Goal: Find specific page/section: Find specific page/section

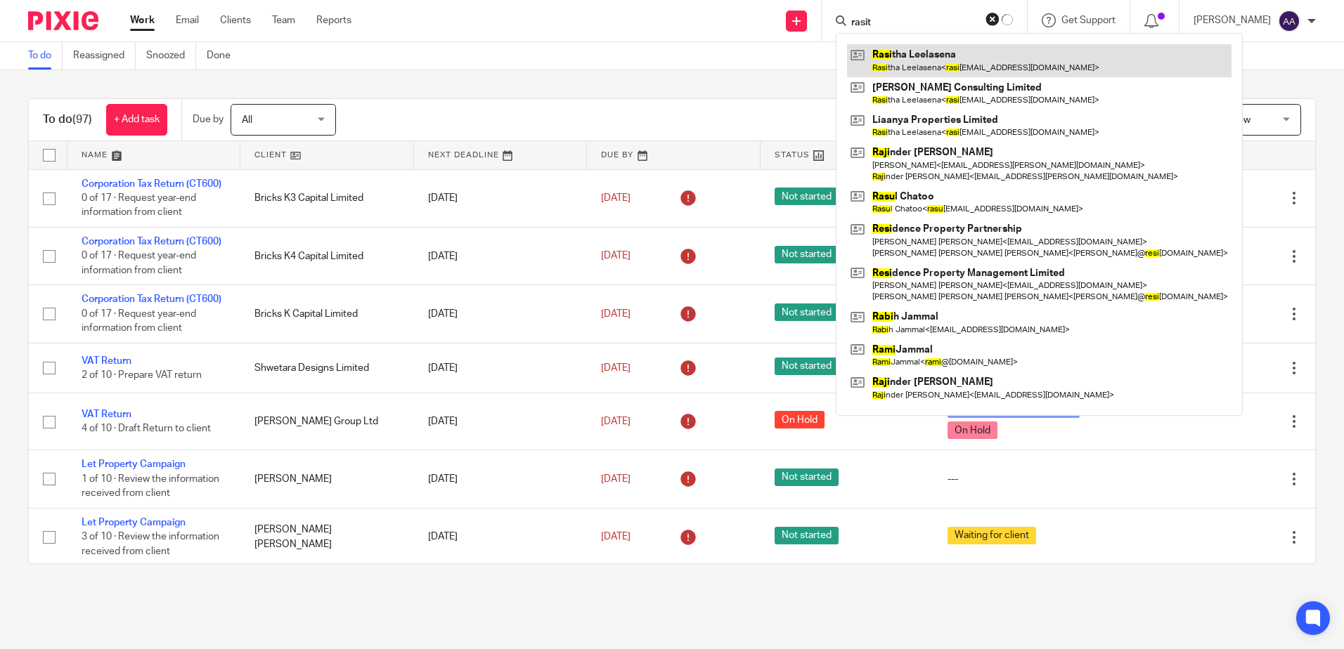
type input "rasit"
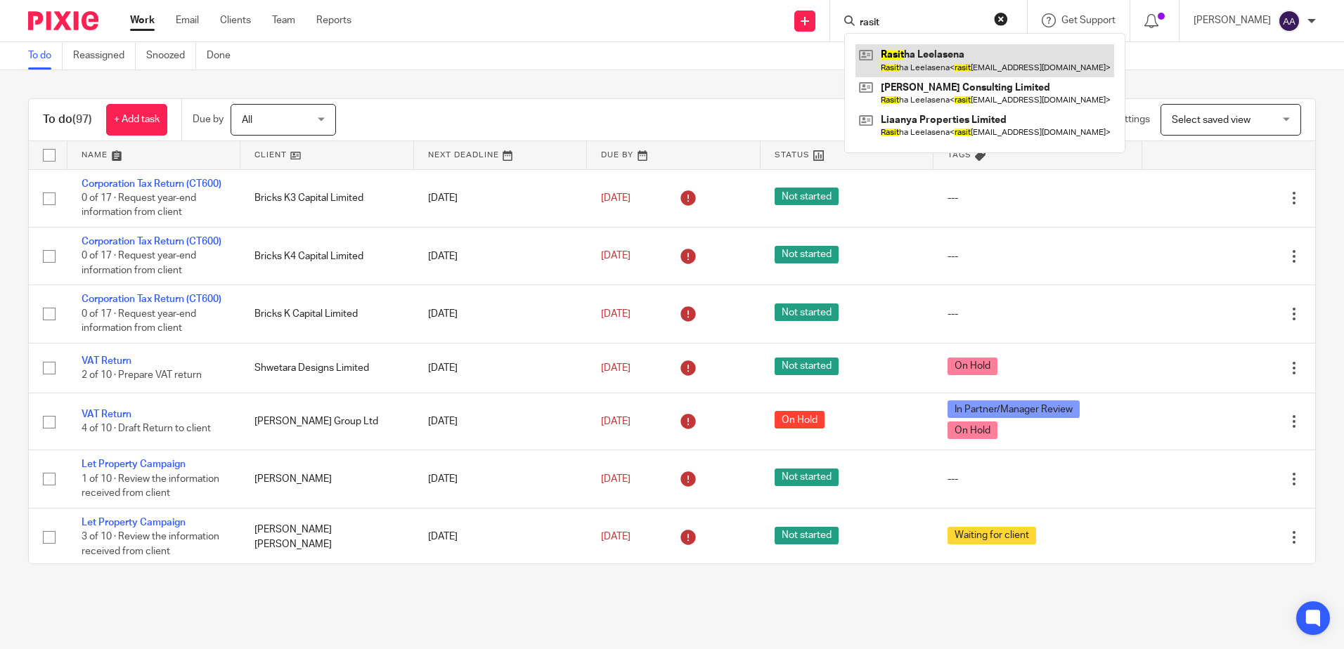
click at [923, 63] on link at bounding box center [984, 60] width 259 height 32
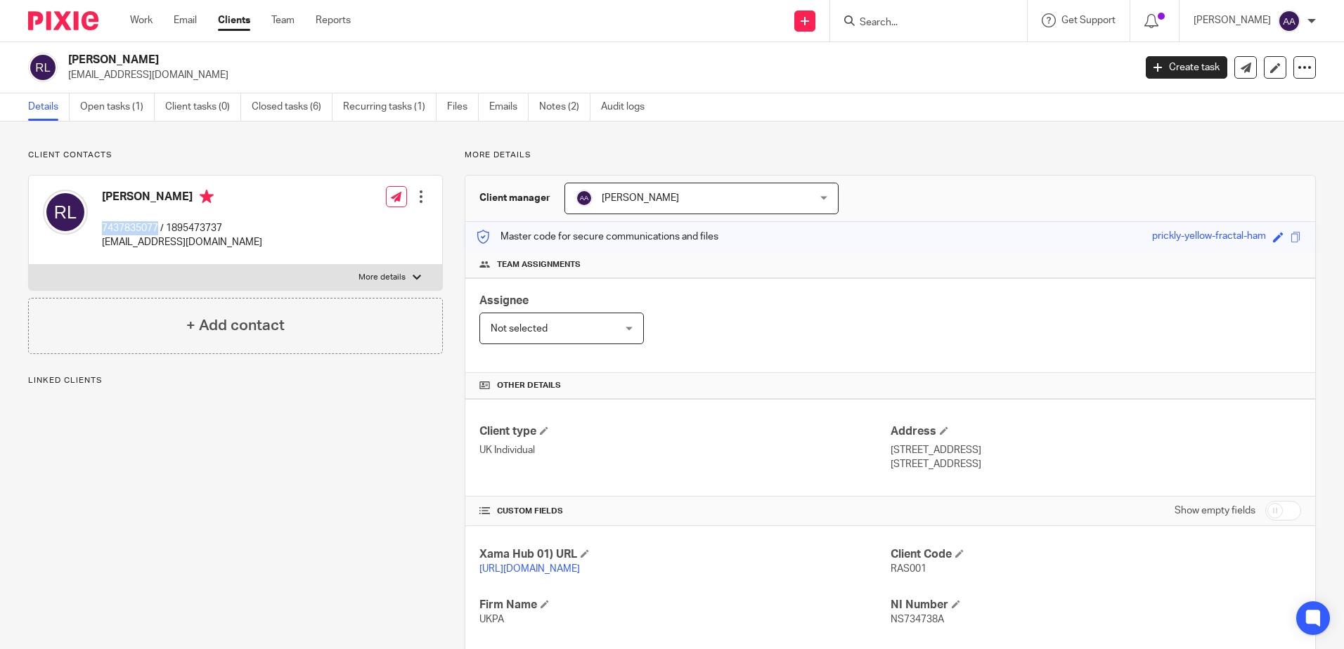
drag, startPoint x: 160, startPoint y: 228, endPoint x: 99, endPoint y: 234, distance: 60.7
click at [99, 234] on div "Rasitha Leelasena 7437835077 / 1895473737 rasitha@mac.com" at bounding box center [152, 220] width 219 height 74
copy p "7437835077"
click at [119, 179] on div "Rasitha Leelasena 7437835077 / 1895473737 rasitha@mac.com Edit contact Create c…" at bounding box center [235, 220] width 413 height 89
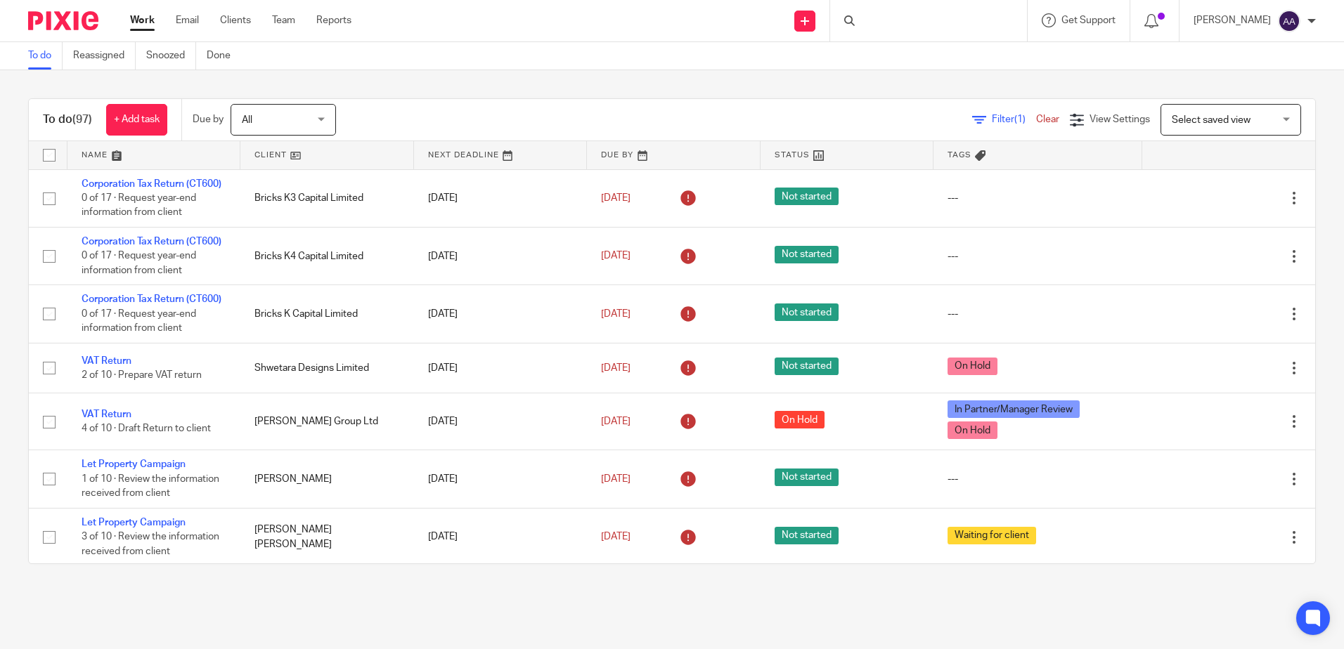
click at [972, 15] on div at bounding box center [928, 20] width 197 height 41
click at [869, 17] on input "Search" at bounding box center [921, 23] width 126 height 13
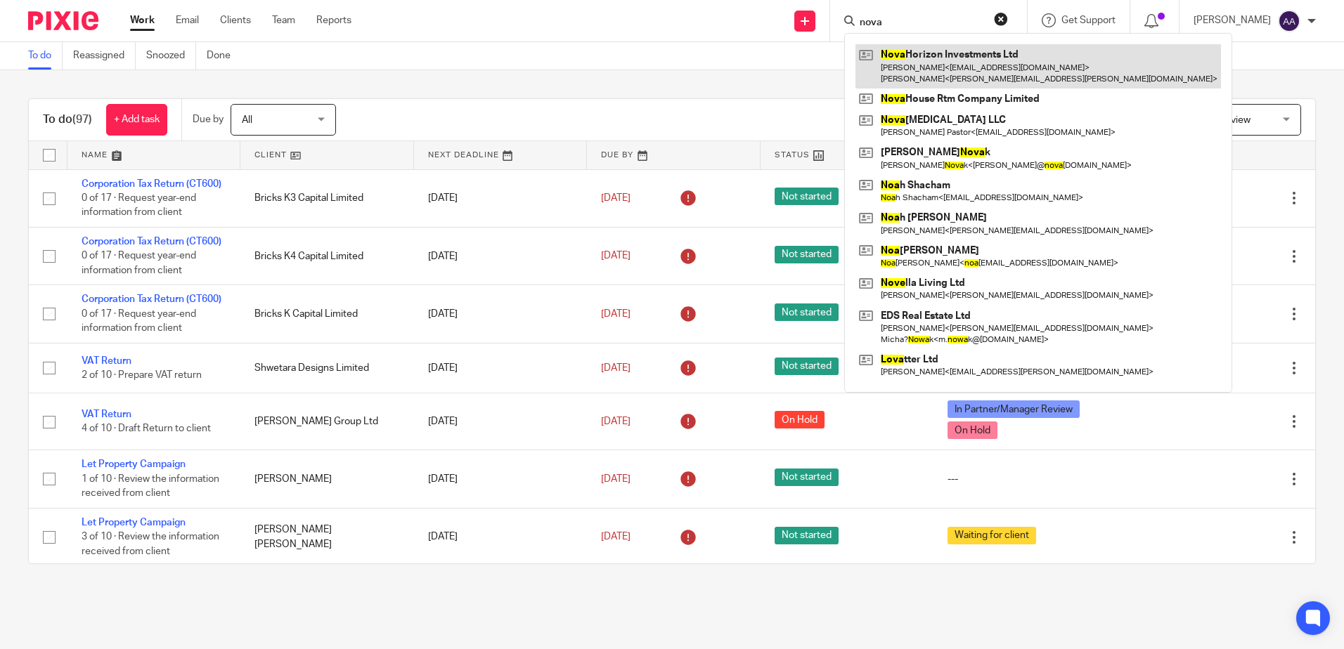
click at [916, 73] on link at bounding box center [1037, 66] width 365 height 44
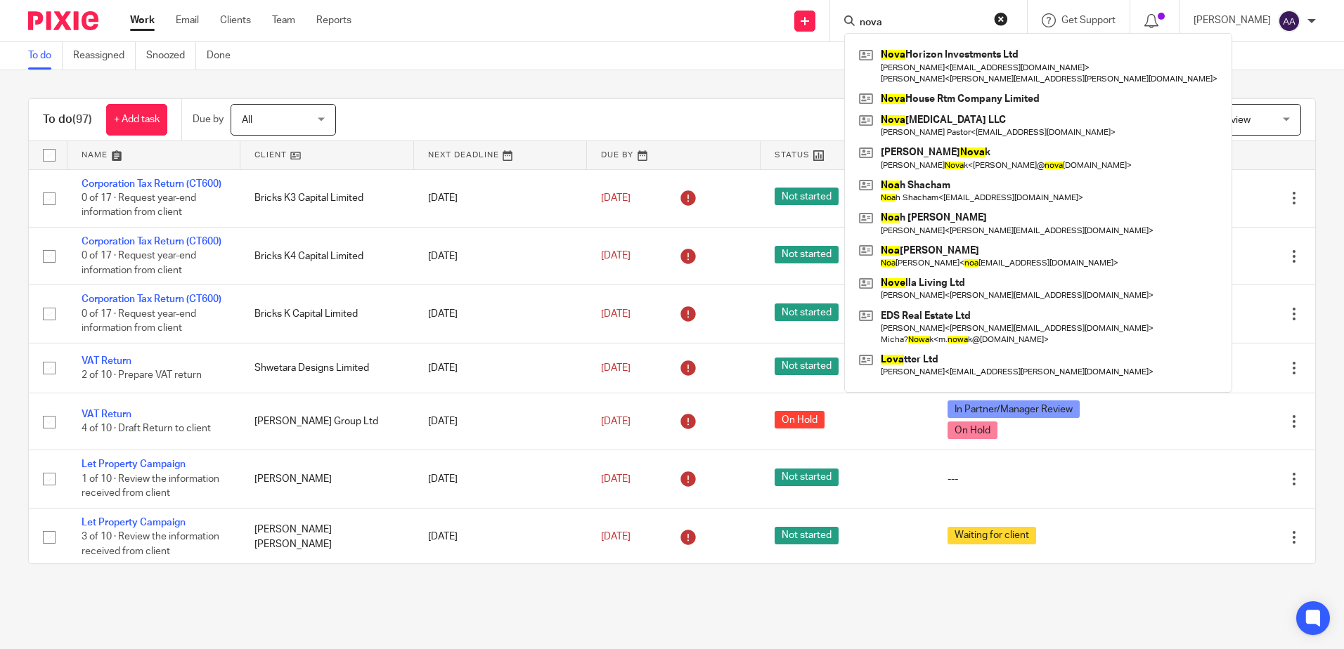
click at [909, 14] on form "nova" at bounding box center [933, 21] width 150 height 18
drag, startPoint x: 902, startPoint y: 20, endPoint x: 855, endPoint y: 20, distance: 47.8
click at [855, 20] on div "nova" at bounding box center [926, 21] width 164 height 18
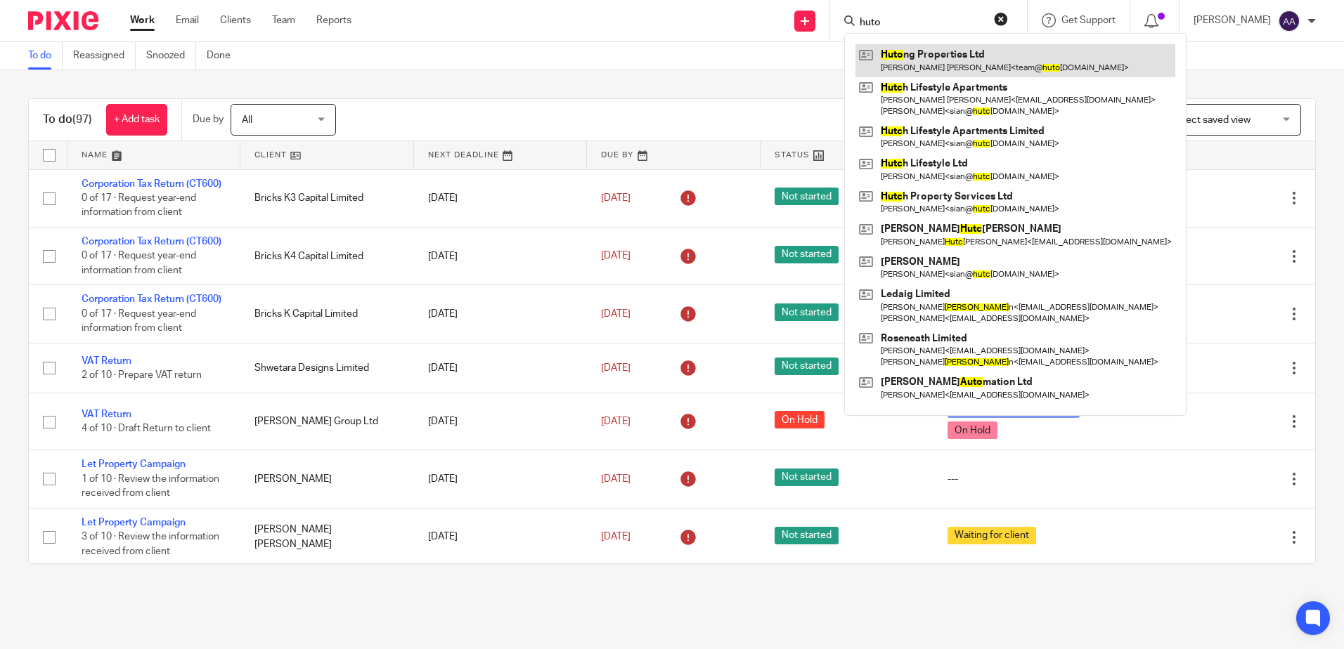
type input "huto"
click at [931, 52] on link at bounding box center [1015, 60] width 320 height 32
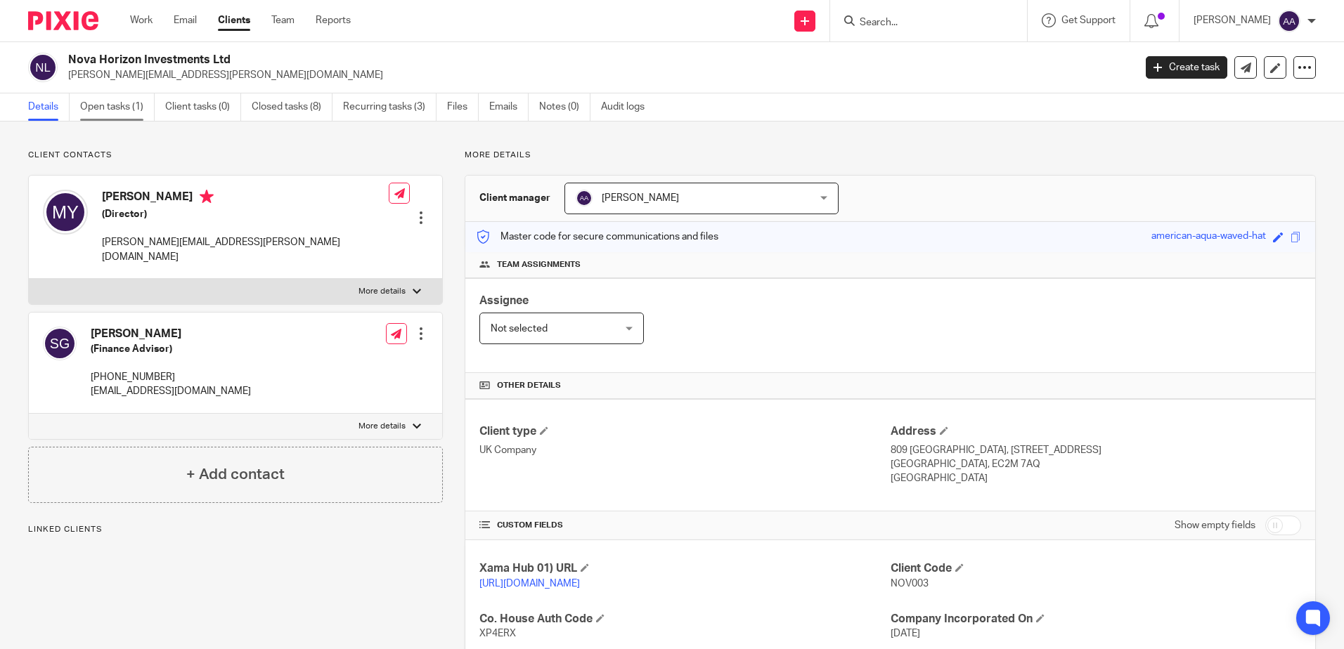
click at [129, 109] on link "Open tasks (1)" at bounding box center [117, 106] width 74 height 27
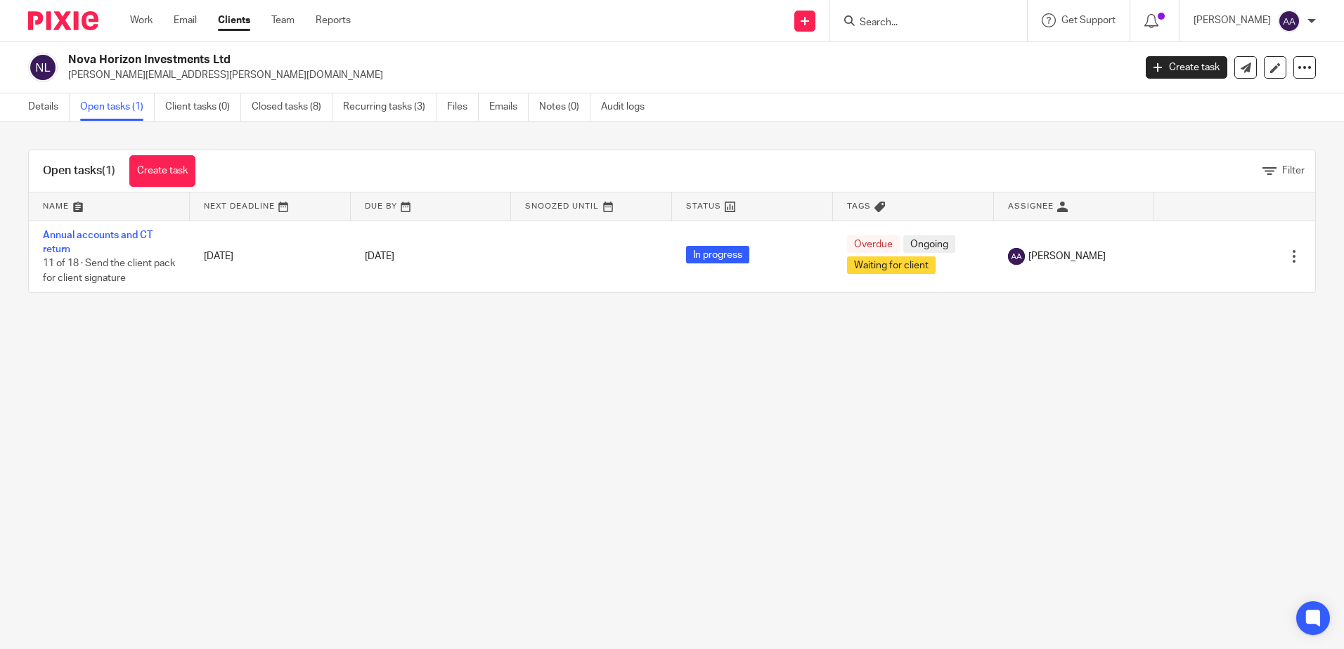
click at [103, 238] on link "Annual accounts and CT return" at bounding box center [98, 242] width 110 height 24
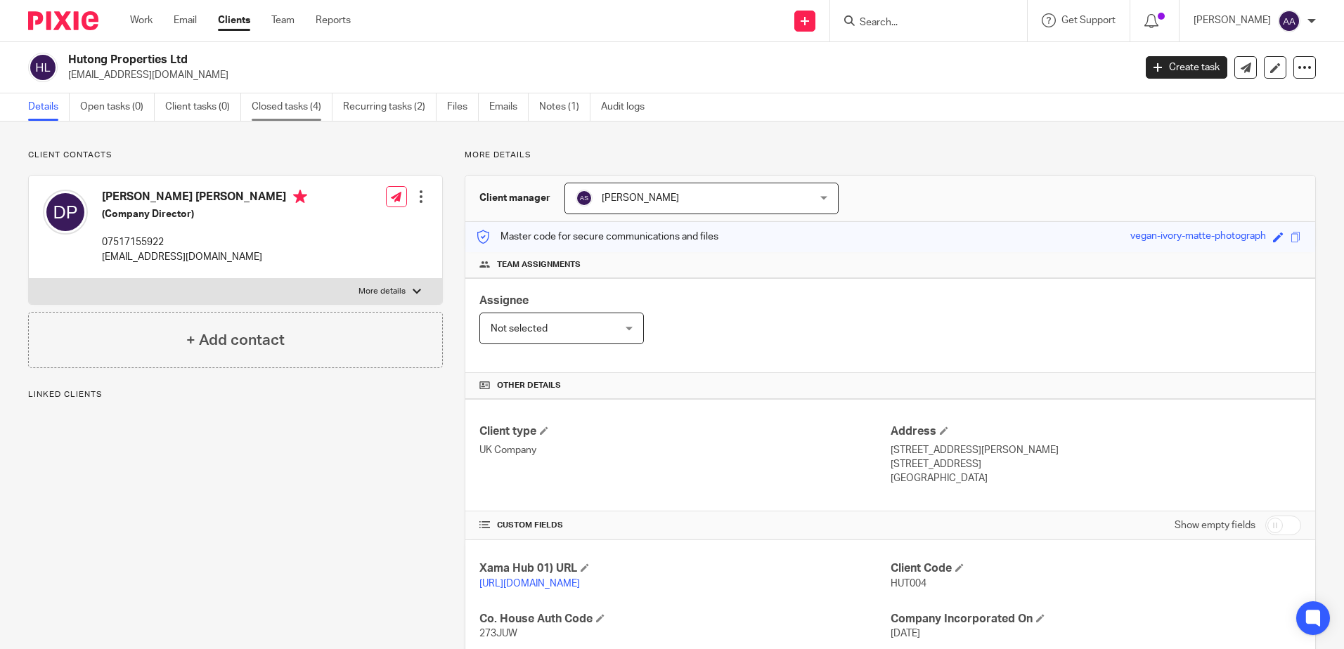
click at [310, 107] on link "Closed tasks (4)" at bounding box center [292, 106] width 81 height 27
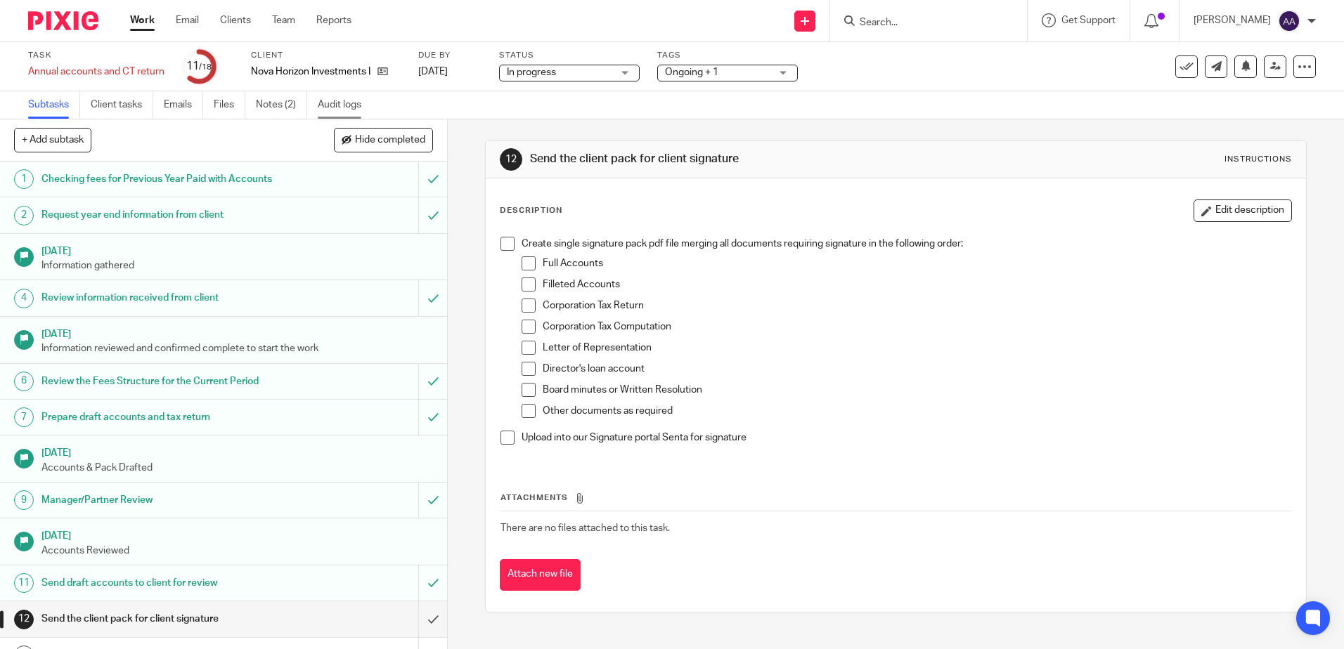
click at [323, 105] on link "Audit logs" at bounding box center [345, 104] width 54 height 27
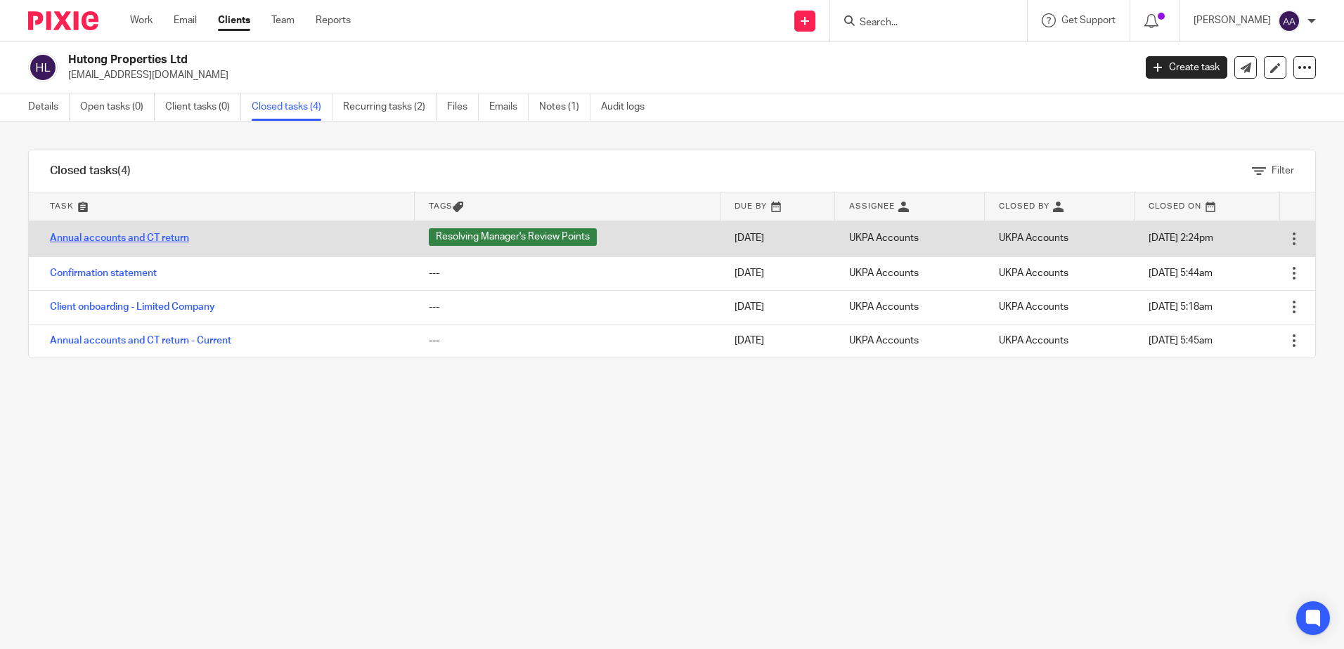
click at [169, 242] on link "Annual accounts and CT return" at bounding box center [119, 238] width 139 height 10
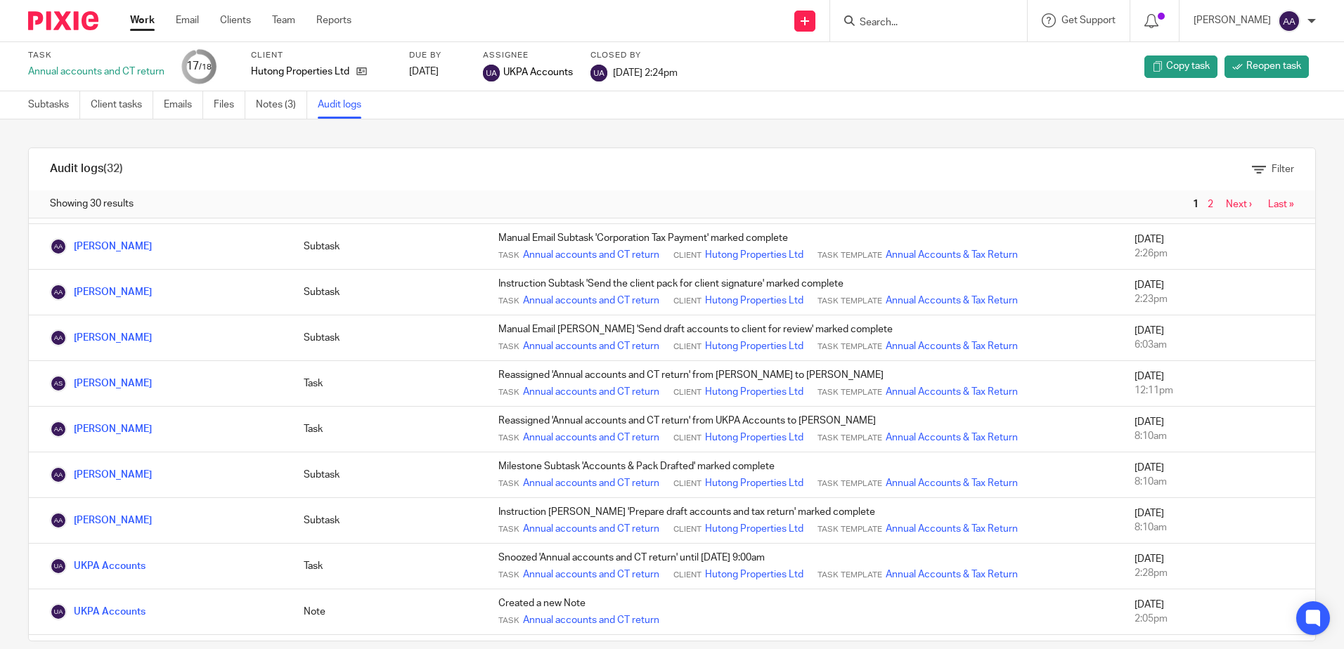
scroll to position [562, 0]
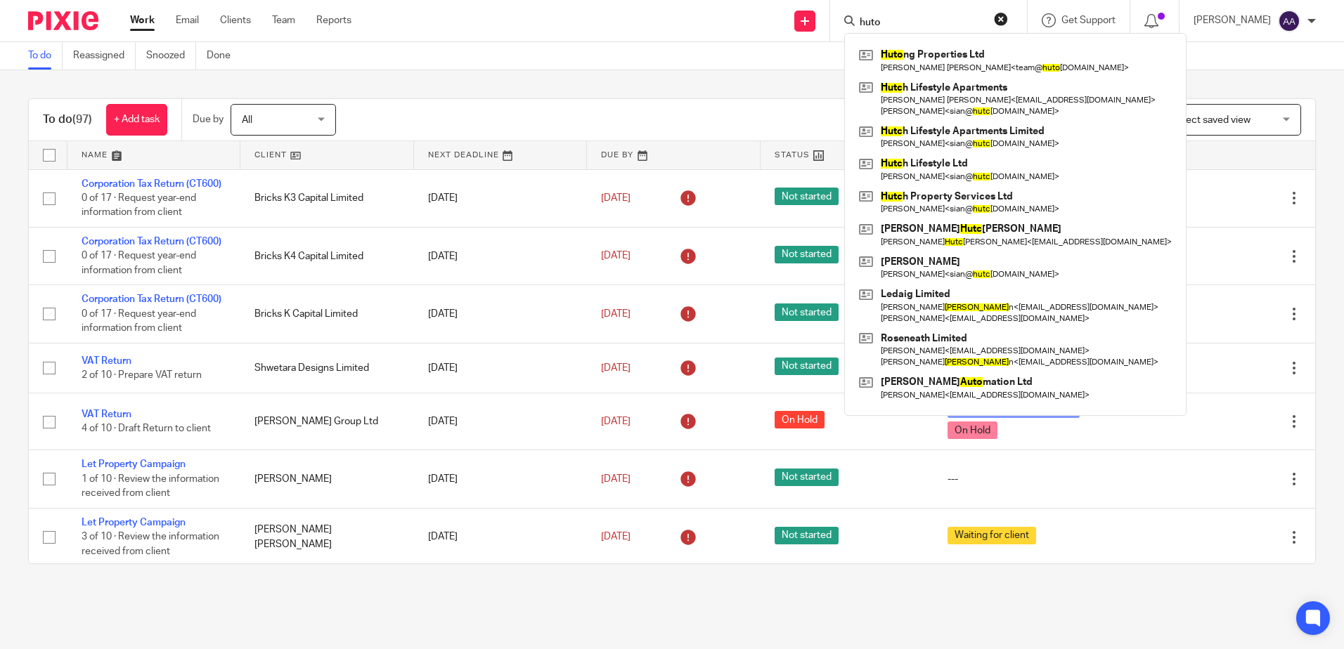
drag, startPoint x: 890, startPoint y: 20, endPoint x: 862, endPoint y: 20, distance: 27.4
click at [862, 20] on div "huto" at bounding box center [926, 21] width 164 height 18
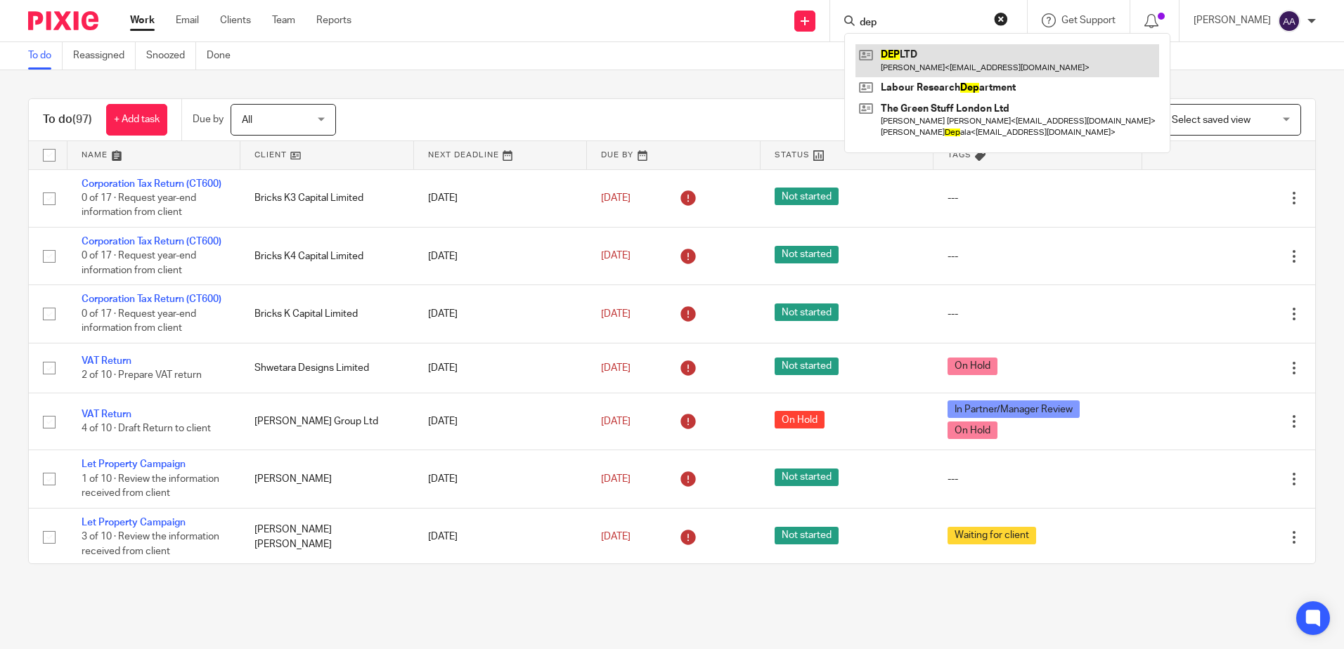
type input "dep"
click at [909, 56] on link at bounding box center [1007, 60] width 304 height 32
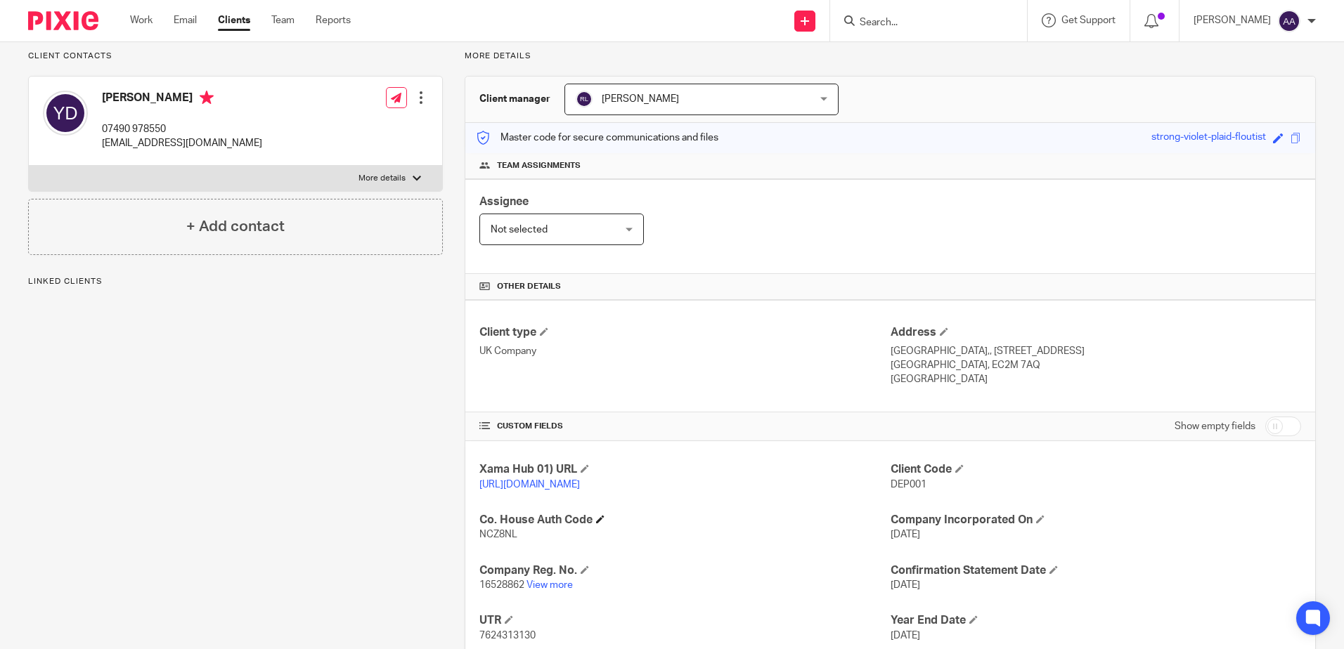
scroll to position [207, 0]
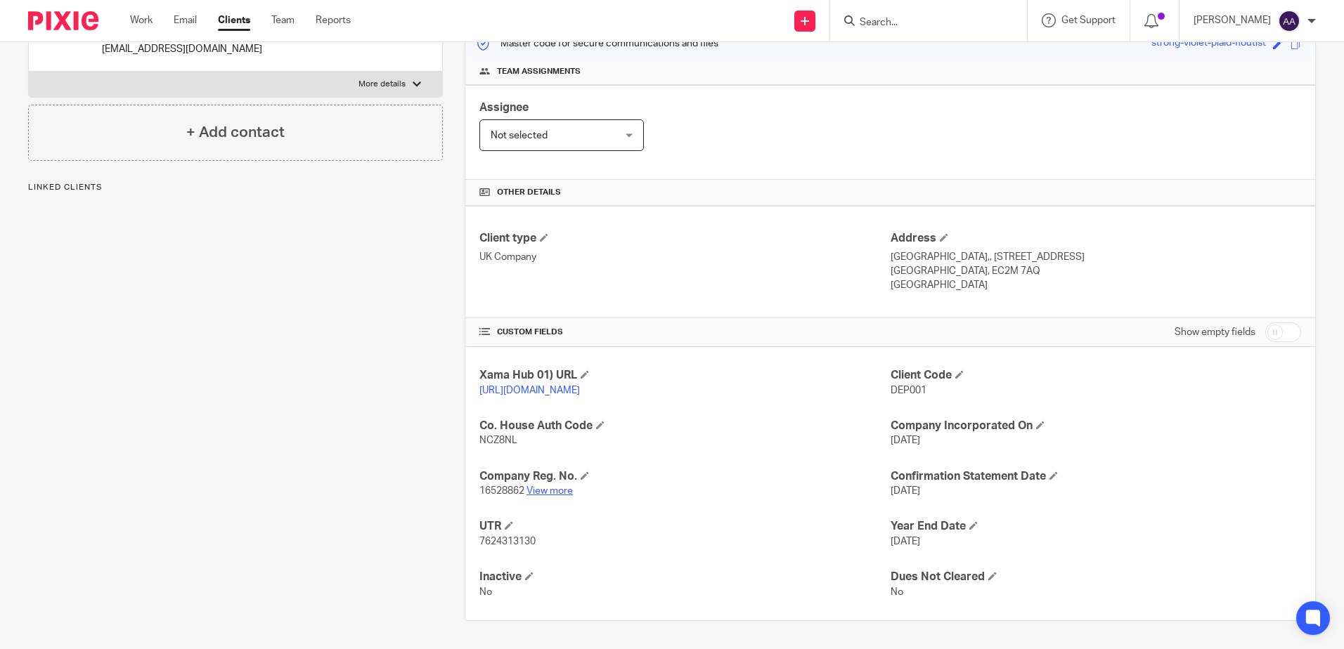
click at [552, 491] on link "View more" at bounding box center [549, 491] width 46 height 10
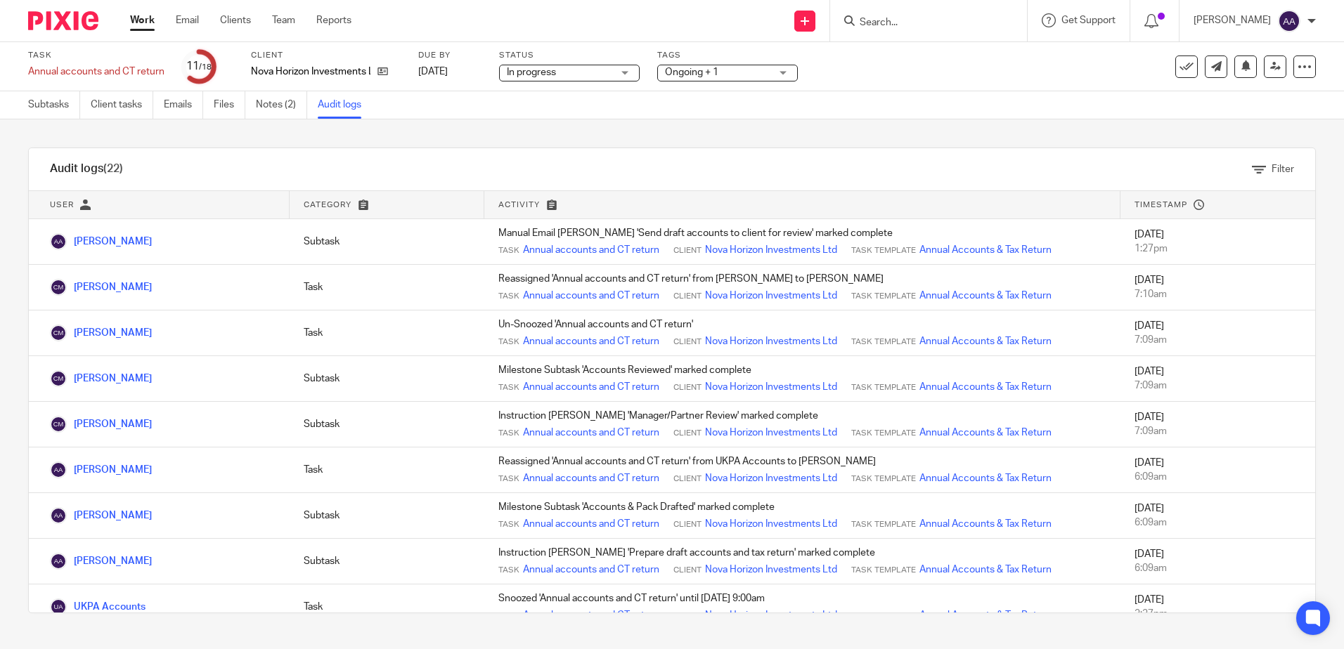
click at [898, 26] on input "Search" at bounding box center [921, 23] width 126 height 13
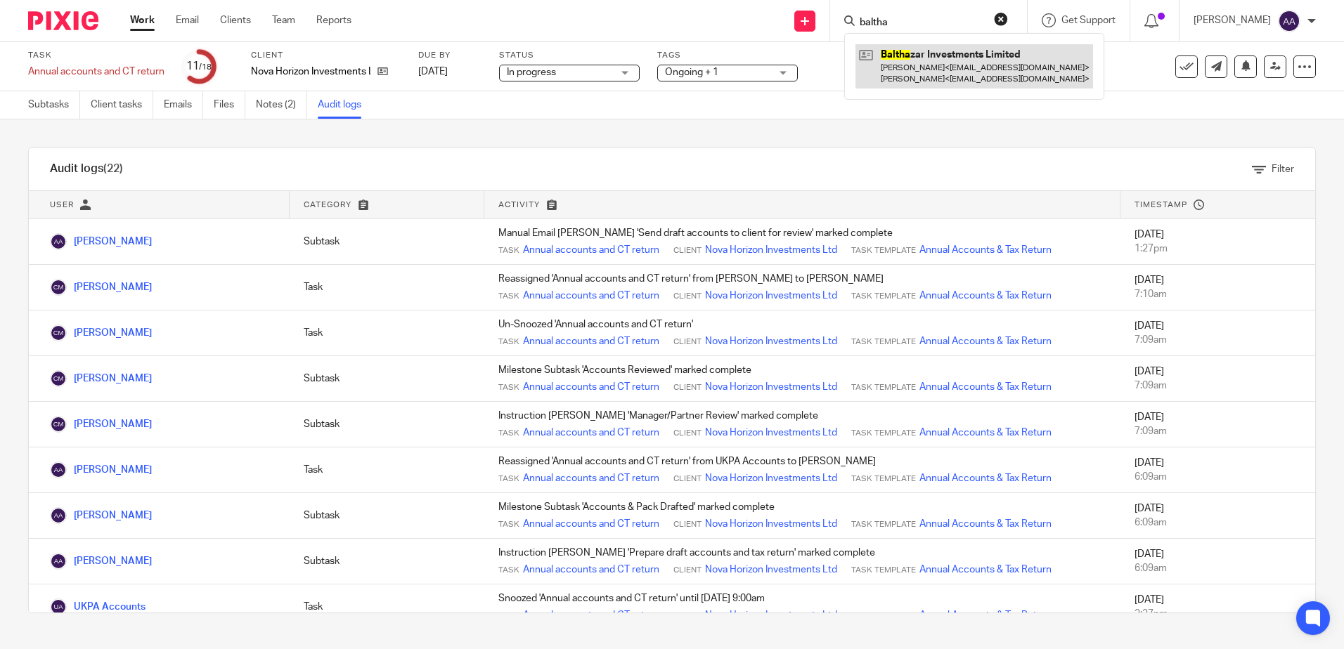
type input "baltha"
click at [914, 67] on link at bounding box center [974, 66] width 238 height 44
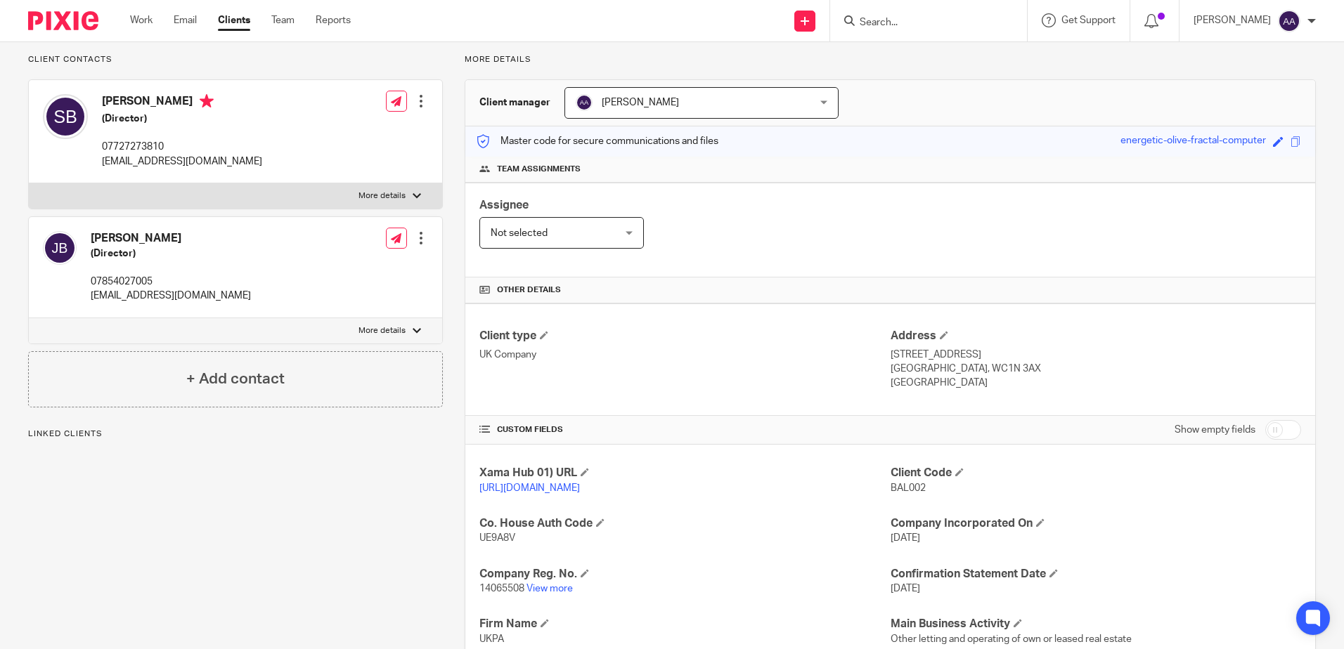
scroll to position [281, 0]
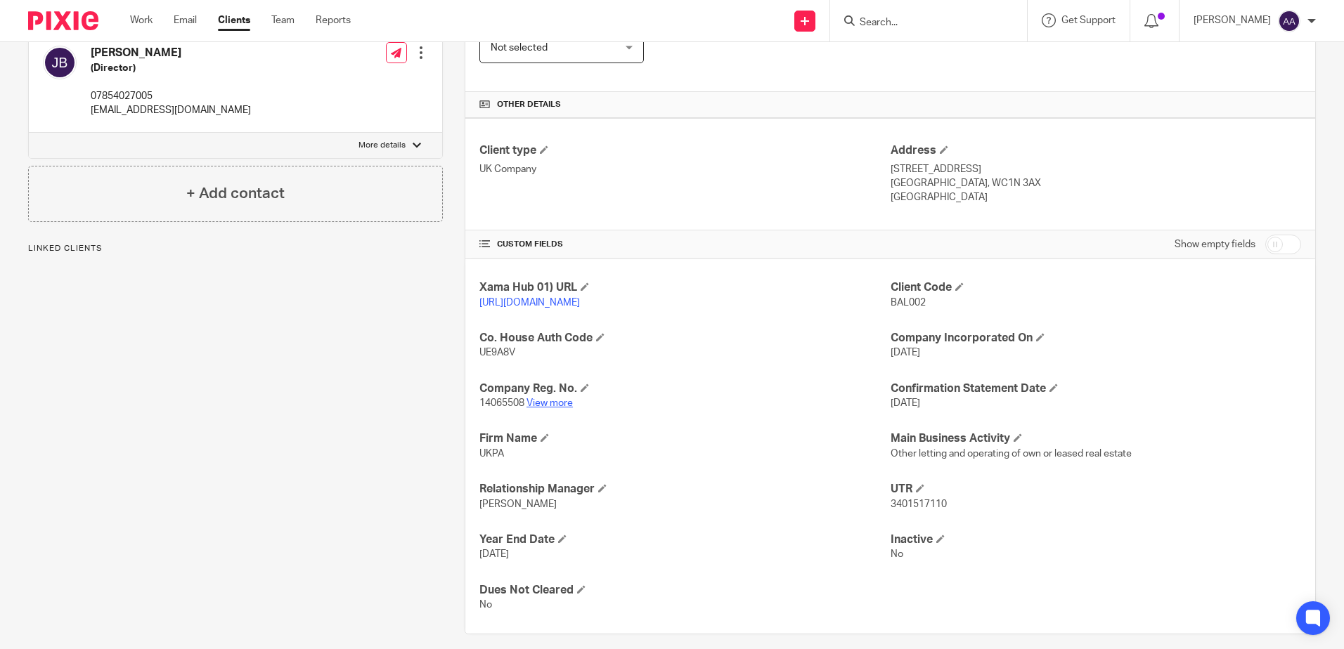
click at [554, 408] on link "View more" at bounding box center [549, 403] width 46 height 10
